Goal: Check status: Check status

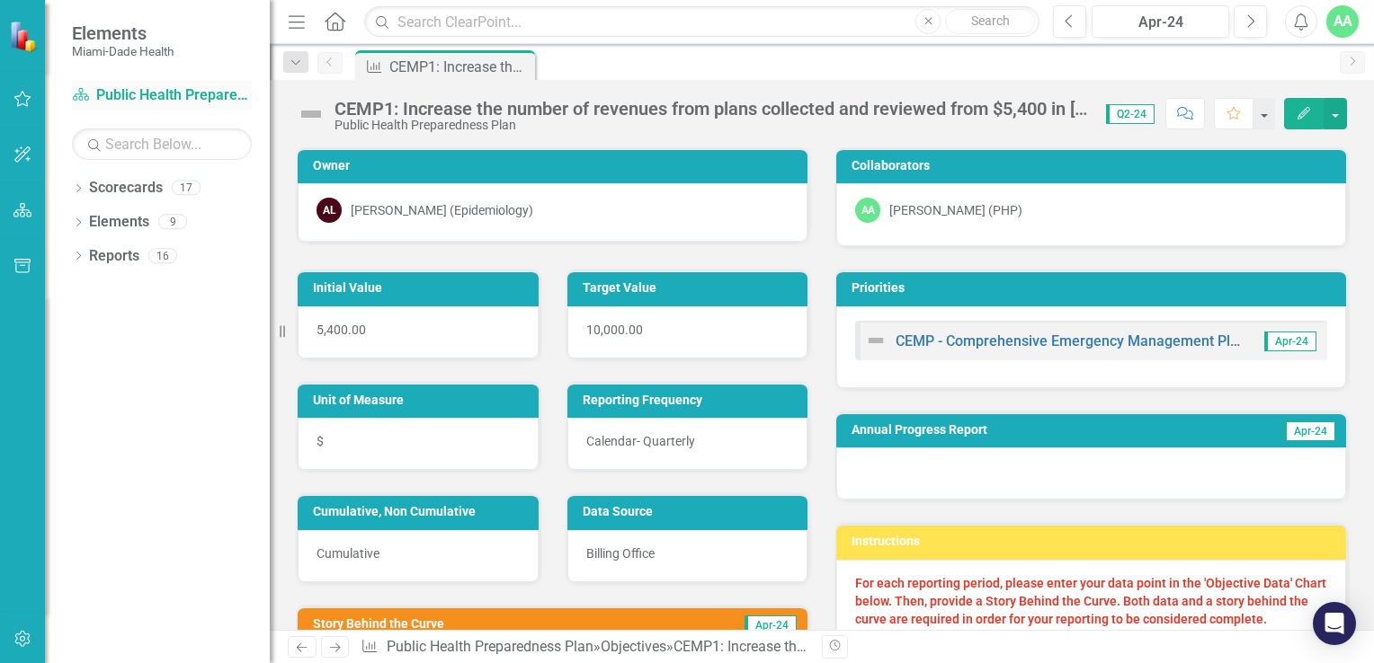
click at [116, 93] on link "Scorecard Public Health Preparedness Plan" at bounding box center [162, 95] width 180 height 21
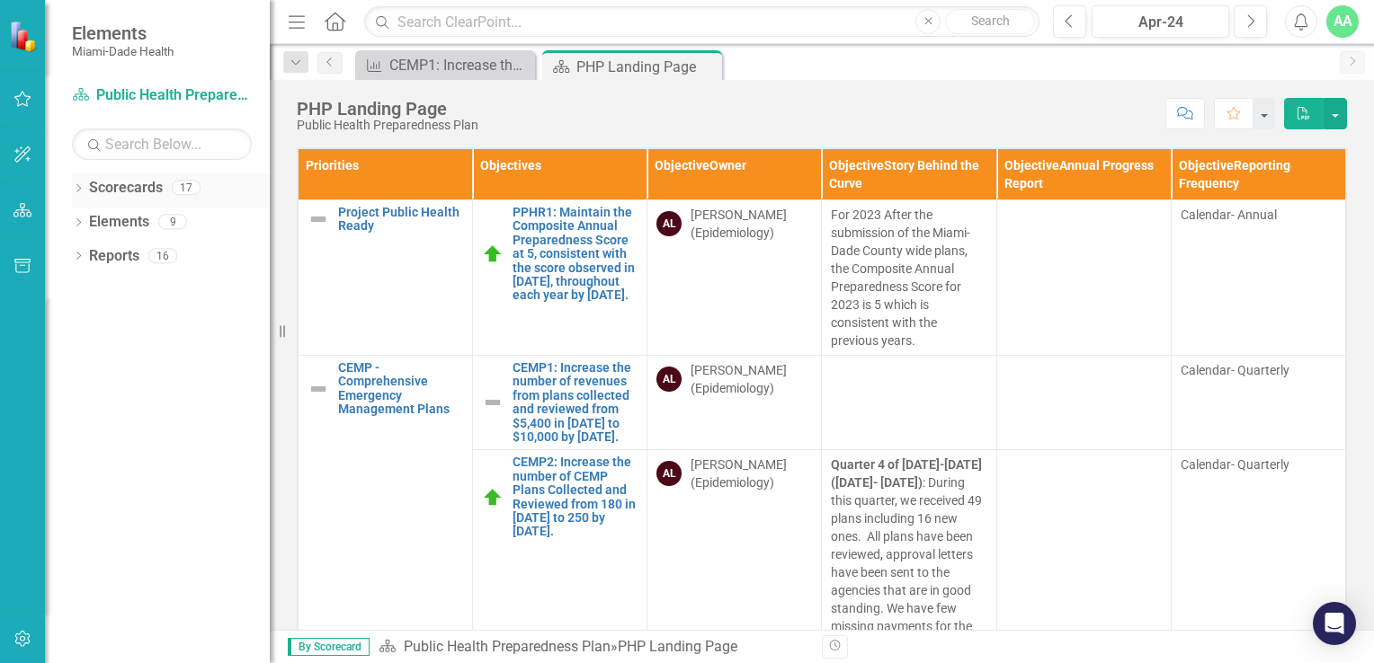
click at [76, 187] on icon "Dropdown" at bounding box center [78, 190] width 13 height 10
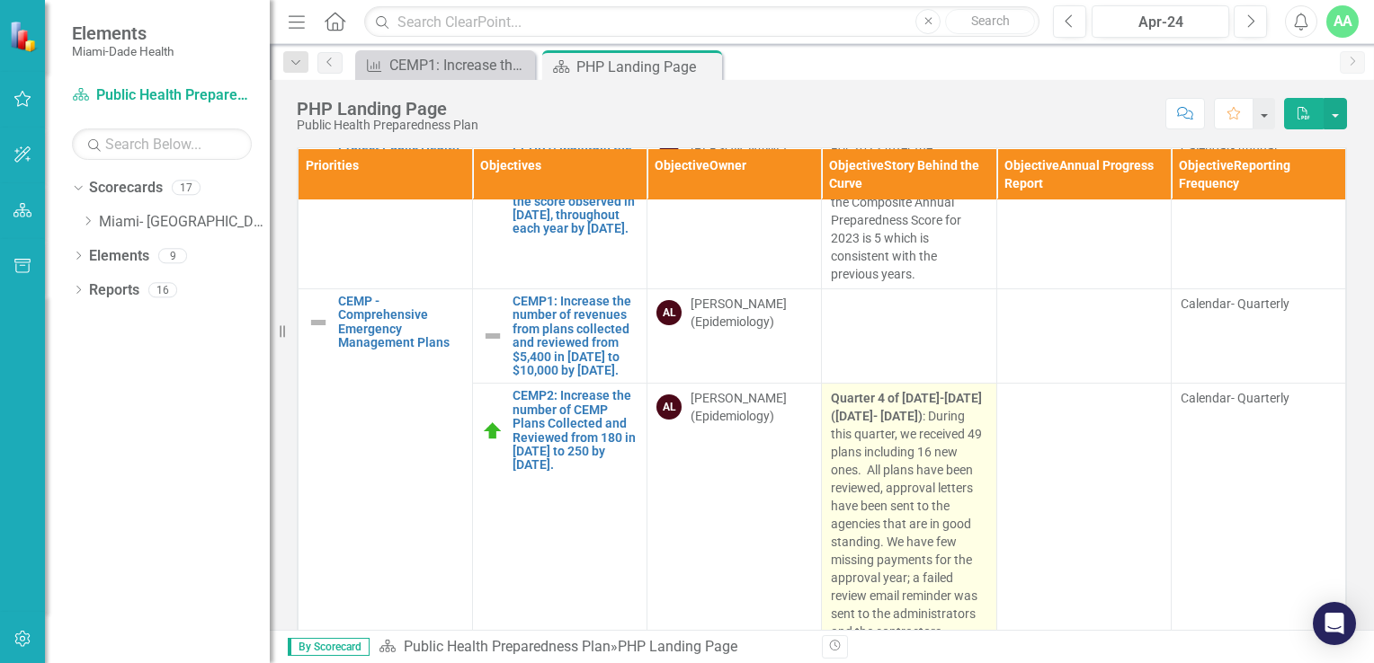
scroll to position [90, 0]
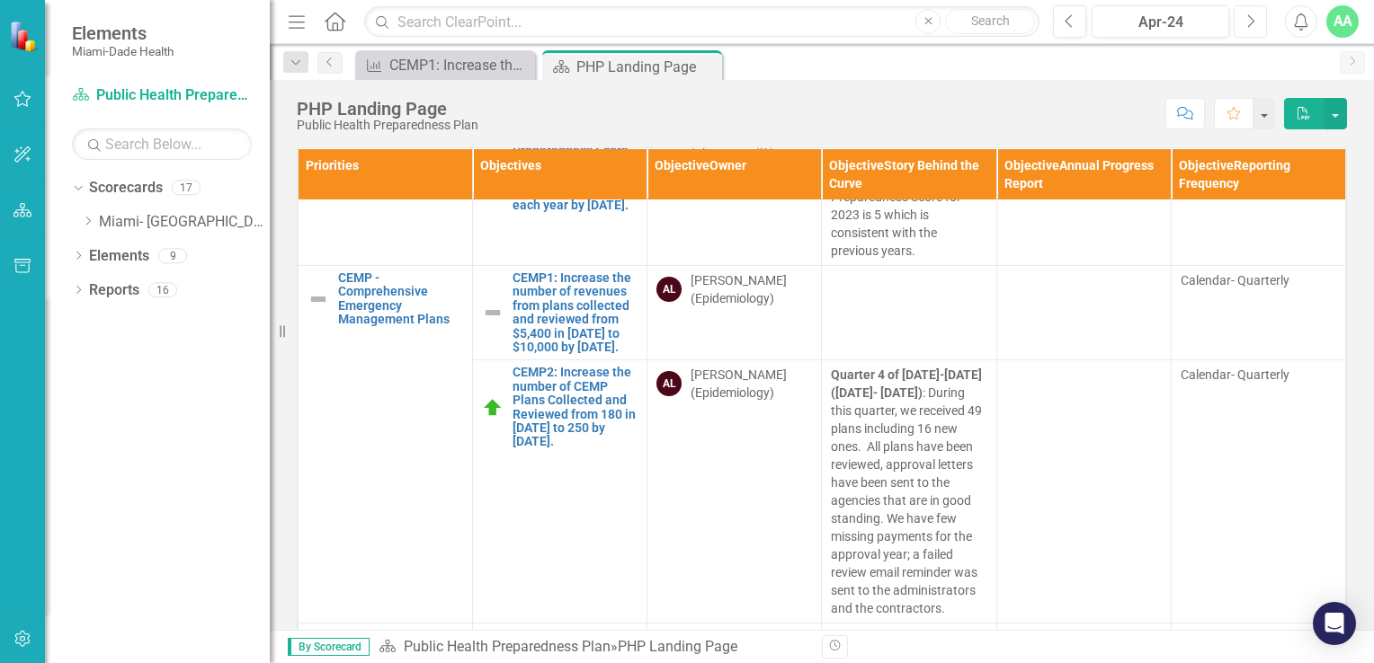
click at [1252, 19] on icon "button" at bounding box center [1251, 20] width 7 height 13
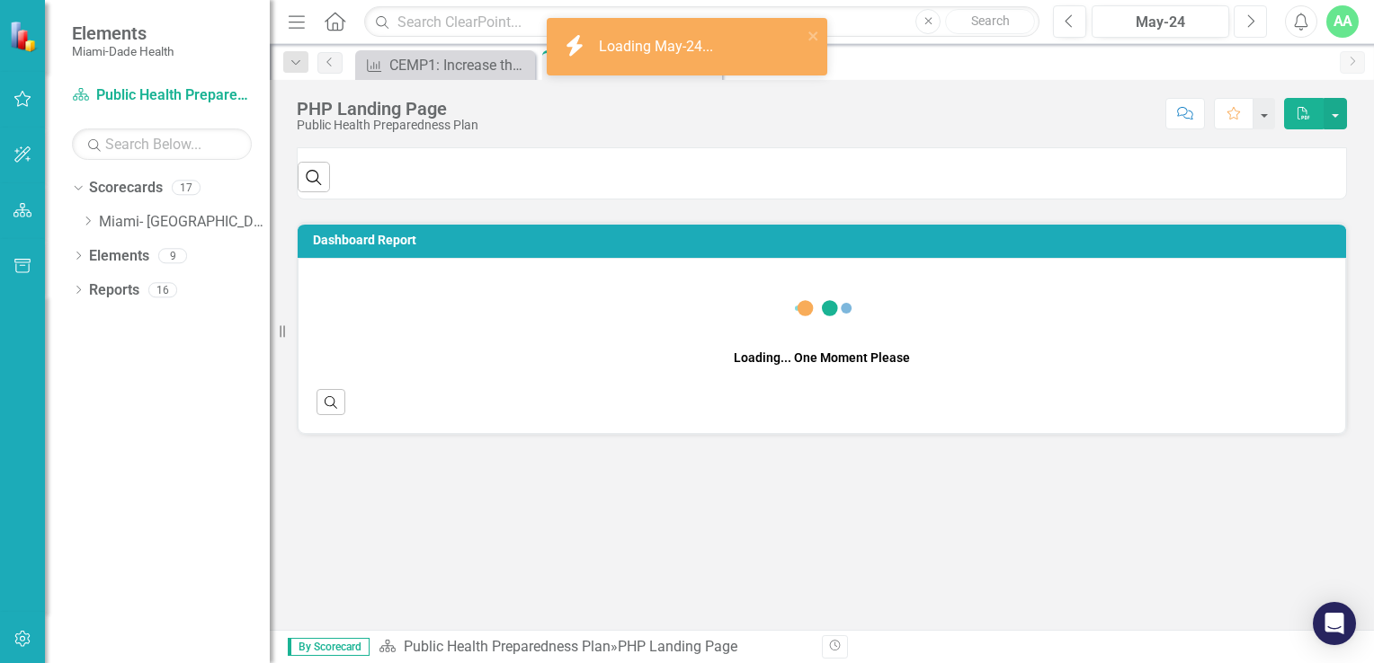
click at [1252, 19] on icon "button" at bounding box center [1251, 20] width 7 height 13
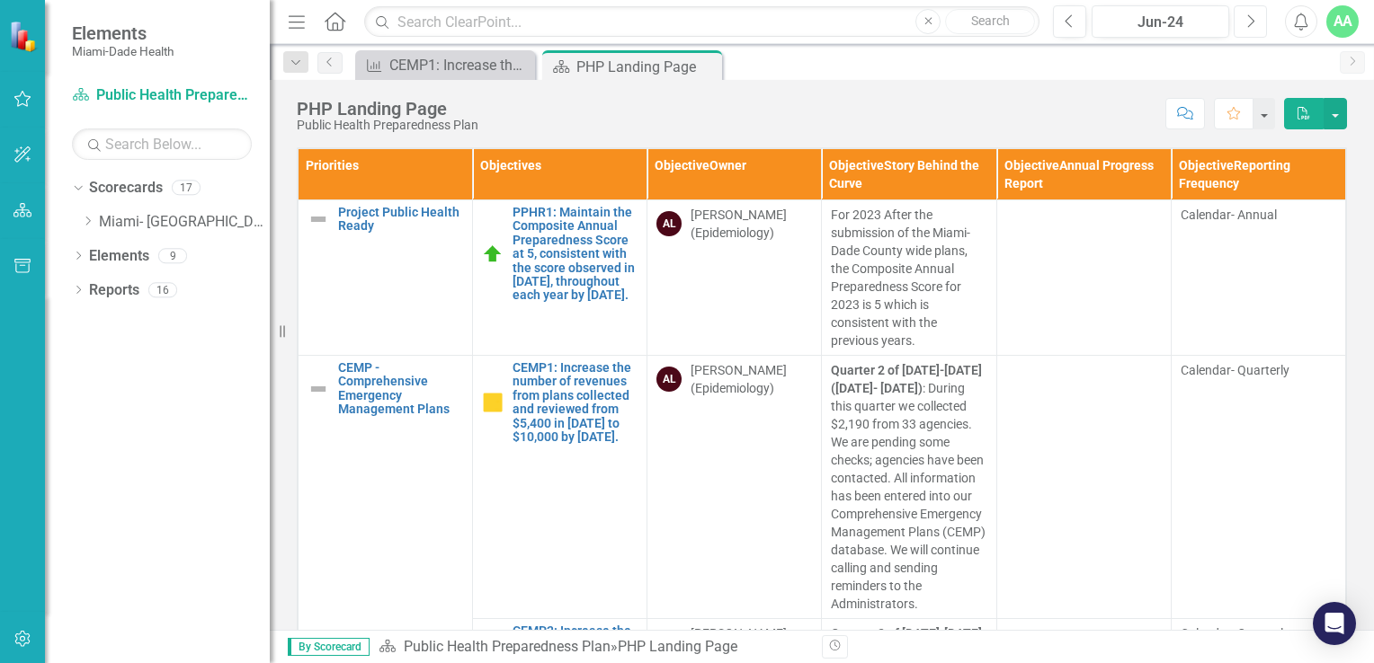
click at [1246, 20] on icon "Next" at bounding box center [1250, 21] width 10 height 16
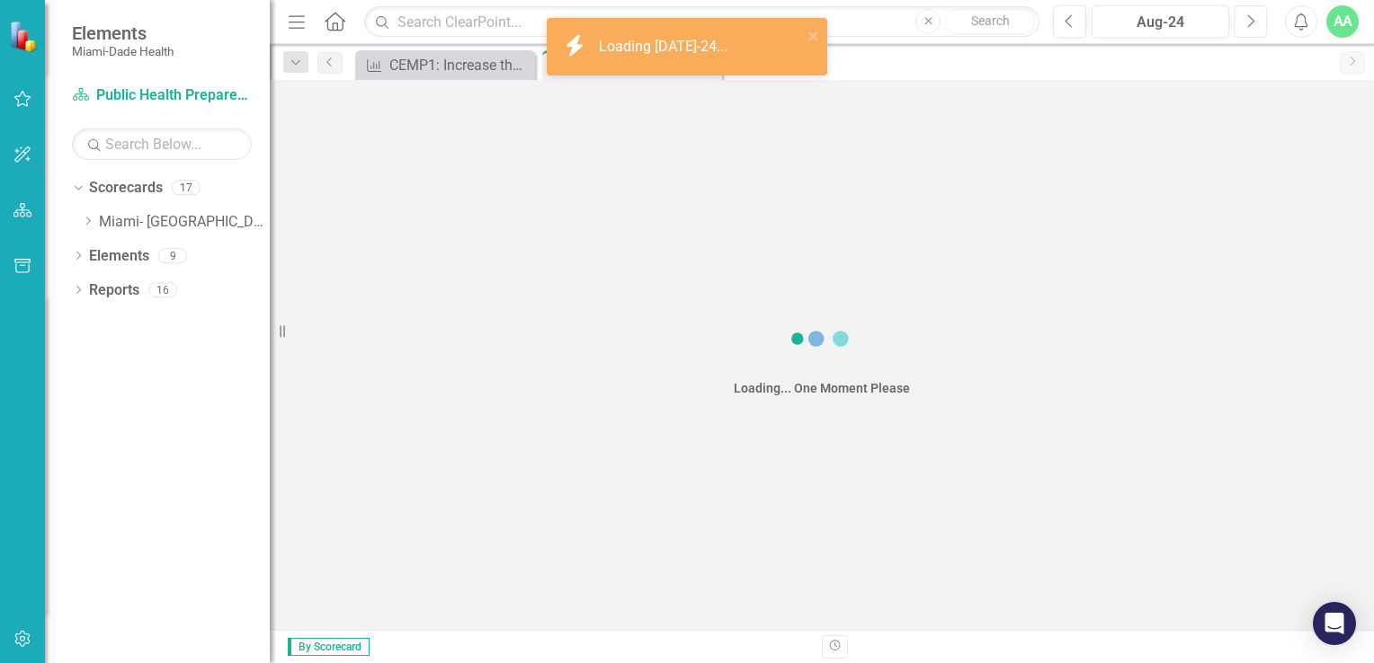
click at [1246, 20] on icon "Next" at bounding box center [1250, 21] width 10 height 16
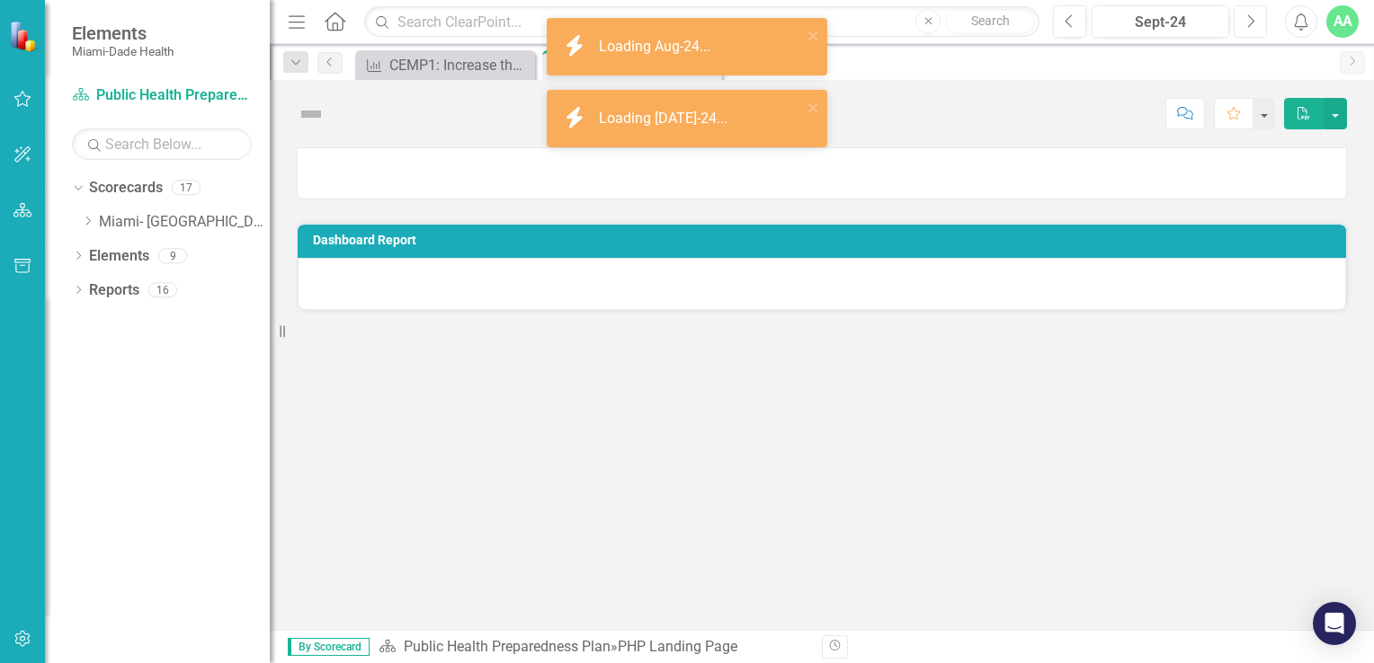
click at [1246, 20] on icon "Next" at bounding box center [1250, 21] width 10 height 16
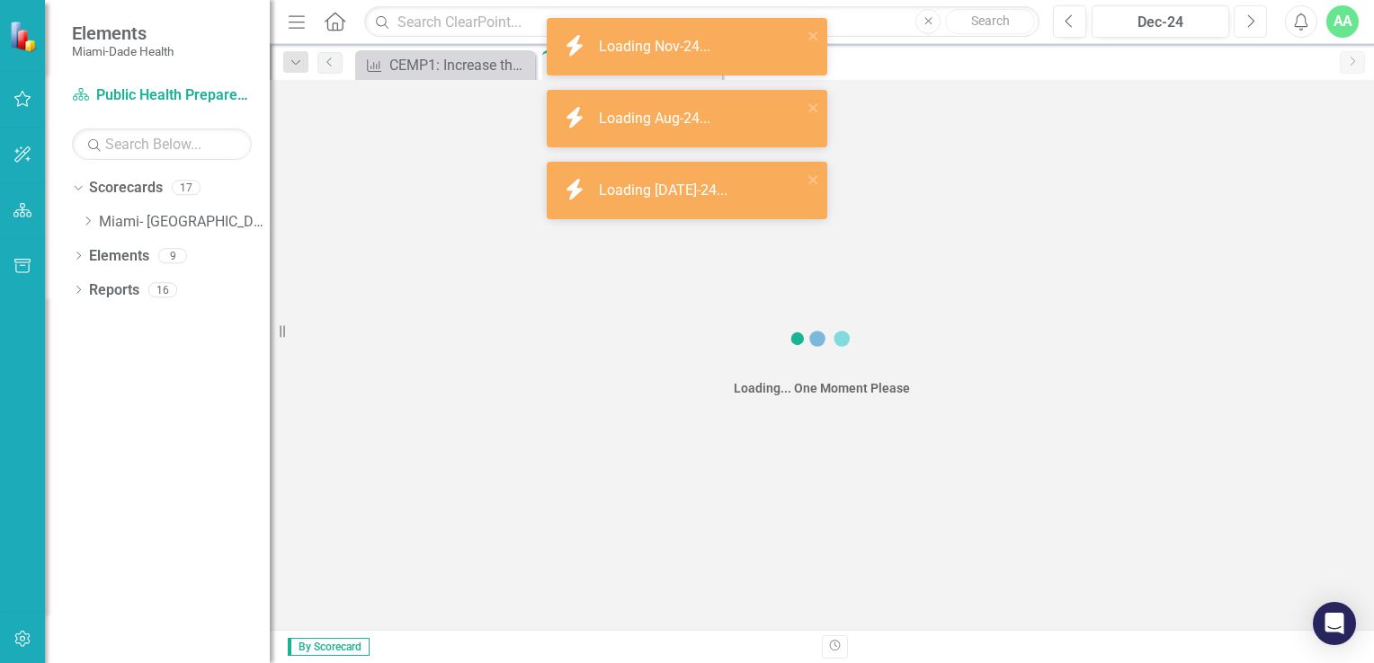
click at [1246, 20] on icon "Next" at bounding box center [1250, 21] width 10 height 16
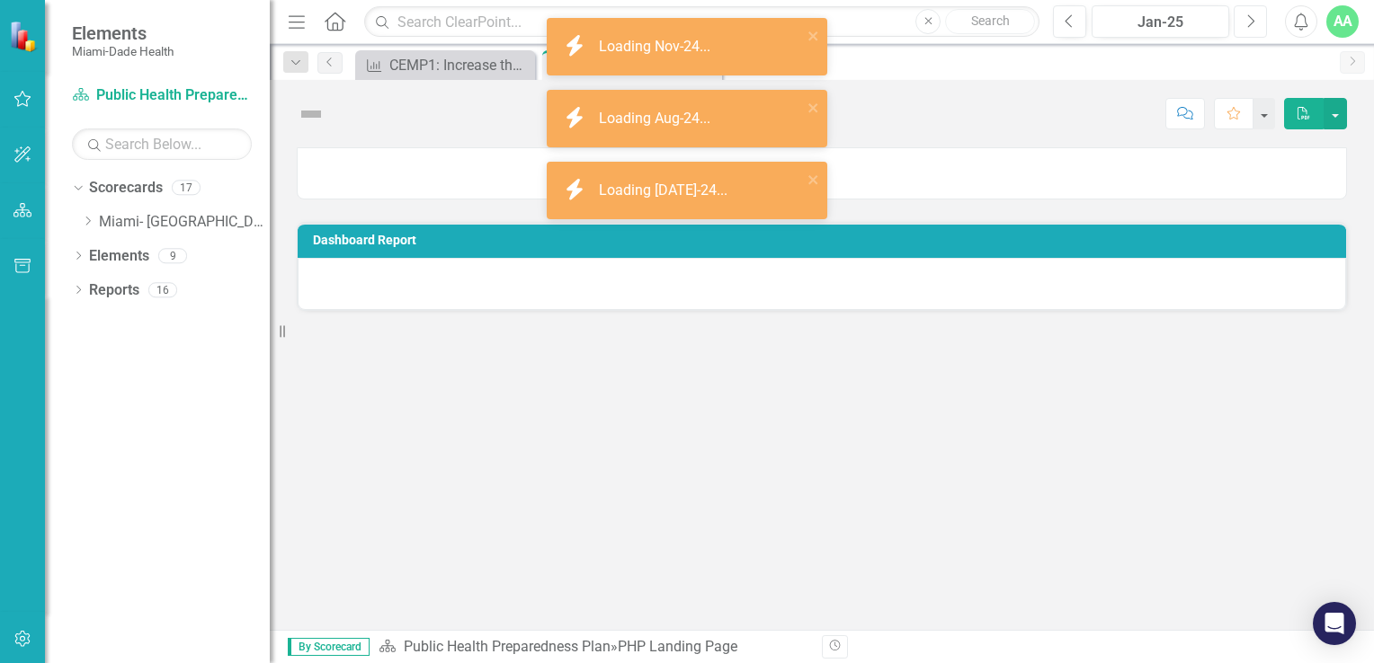
click at [1246, 20] on icon "Next" at bounding box center [1250, 21] width 10 height 16
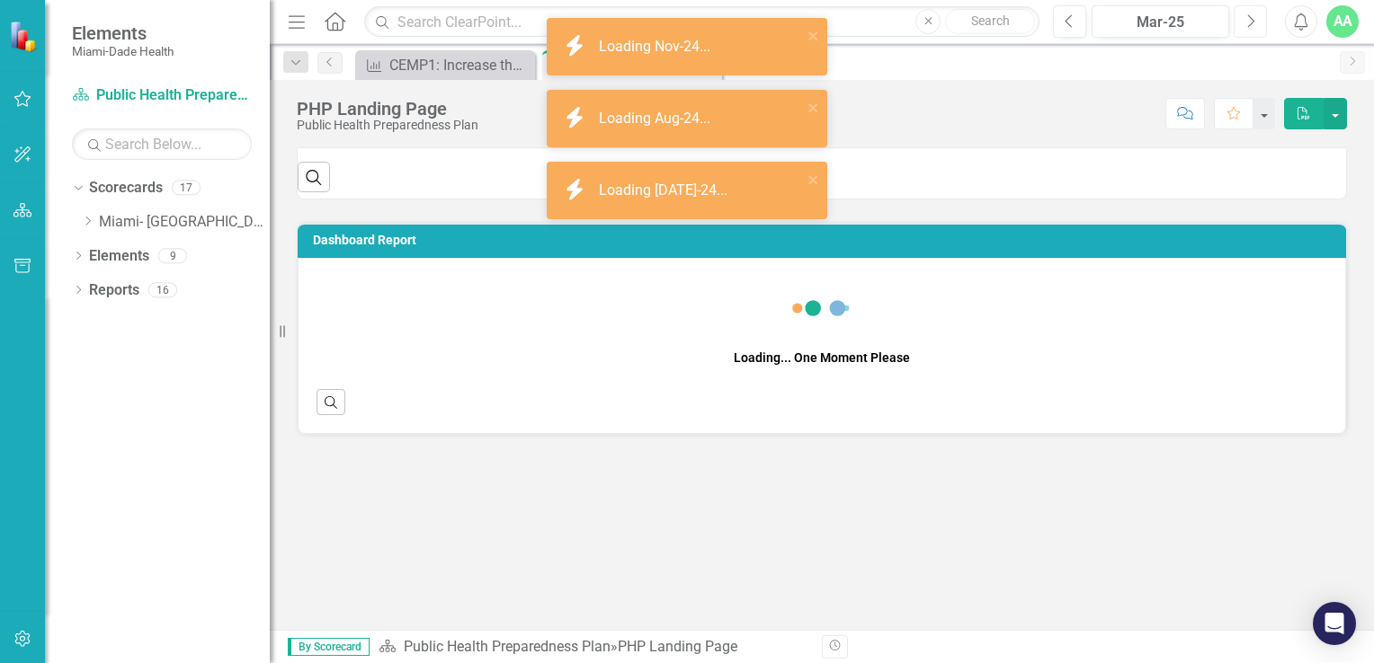
click at [1246, 20] on icon "Next" at bounding box center [1250, 21] width 10 height 16
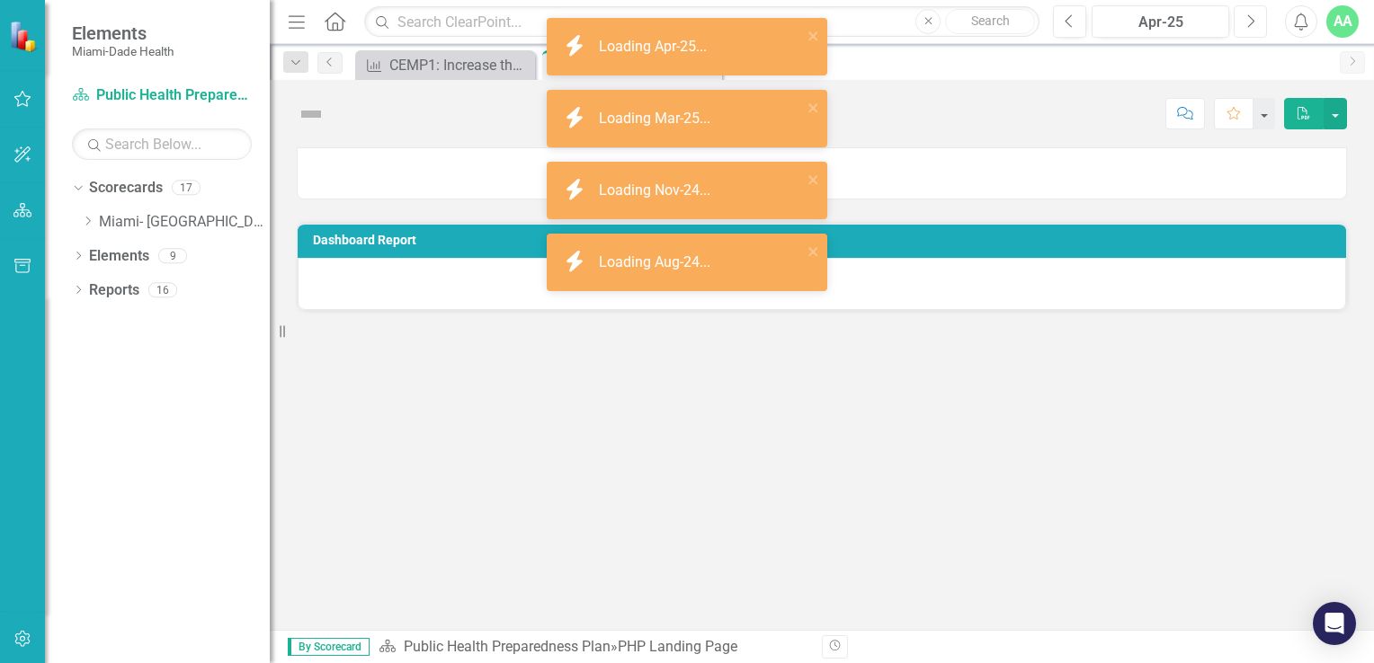
click at [1246, 20] on icon "Next" at bounding box center [1250, 21] width 10 height 16
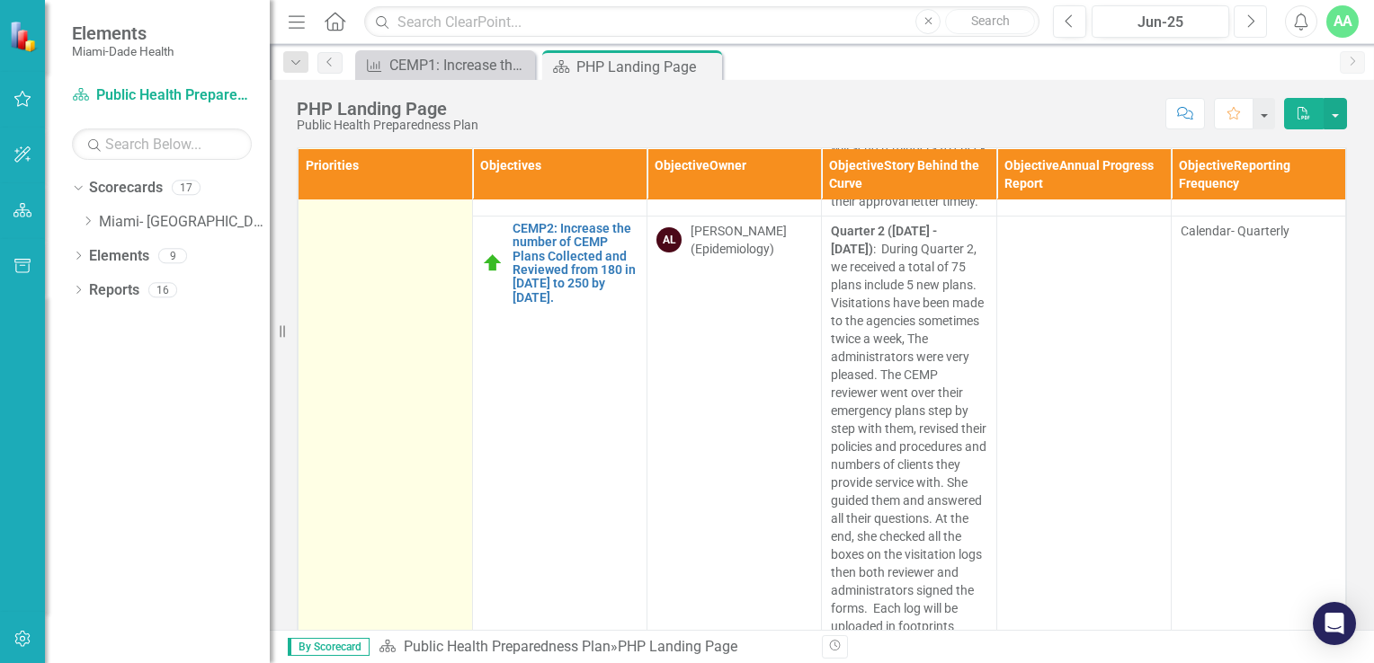
scroll to position [539, 0]
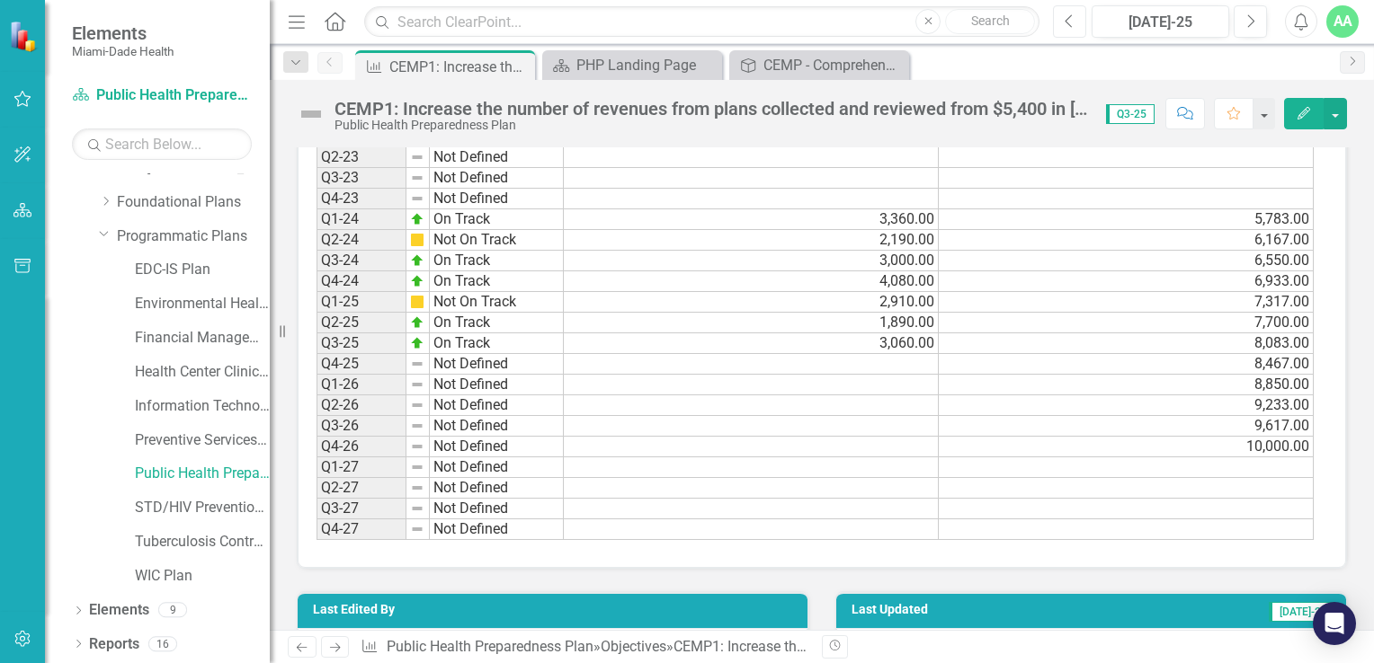
scroll to position [1304, 0]
